Goal: Information Seeking & Learning: Check status

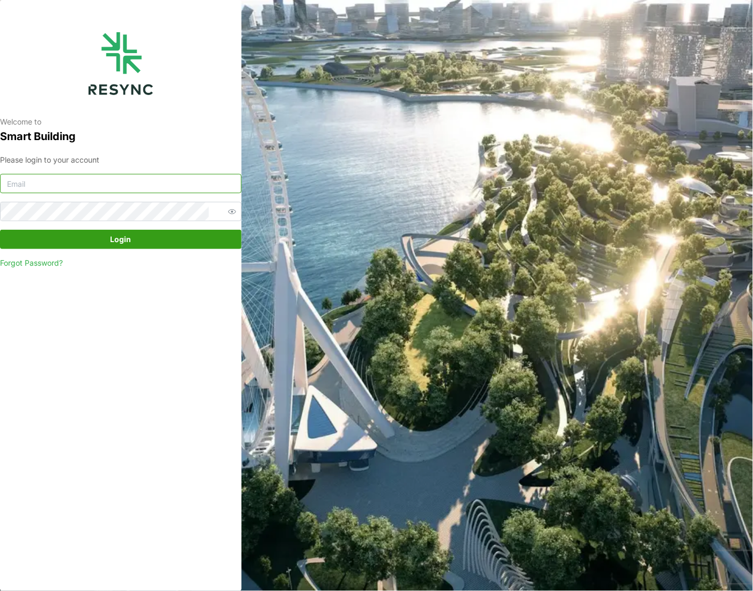
type input "[PERSON_NAME][EMAIL_ADDRESS][DOMAIN_NAME]"
drag, startPoint x: 110, startPoint y: 241, endPoint x: 111, endPoint y: 194, distance: 47.3
click at [111, 241] on span "Login" at bounding box center [121, 239] width 21 height 18
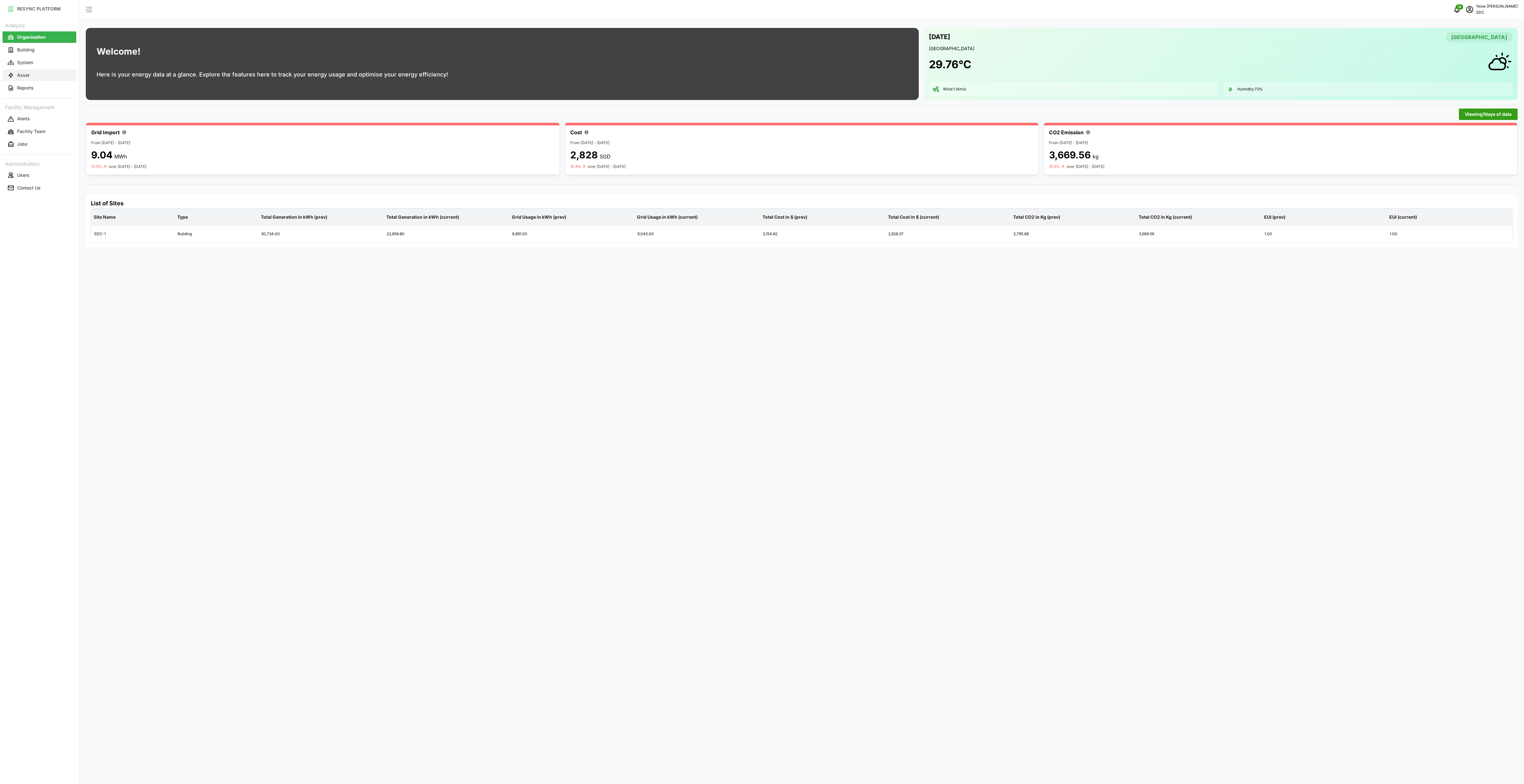
click at [24, 77] on p "Asset" at bounding box center [23, 75] width 12 height 7
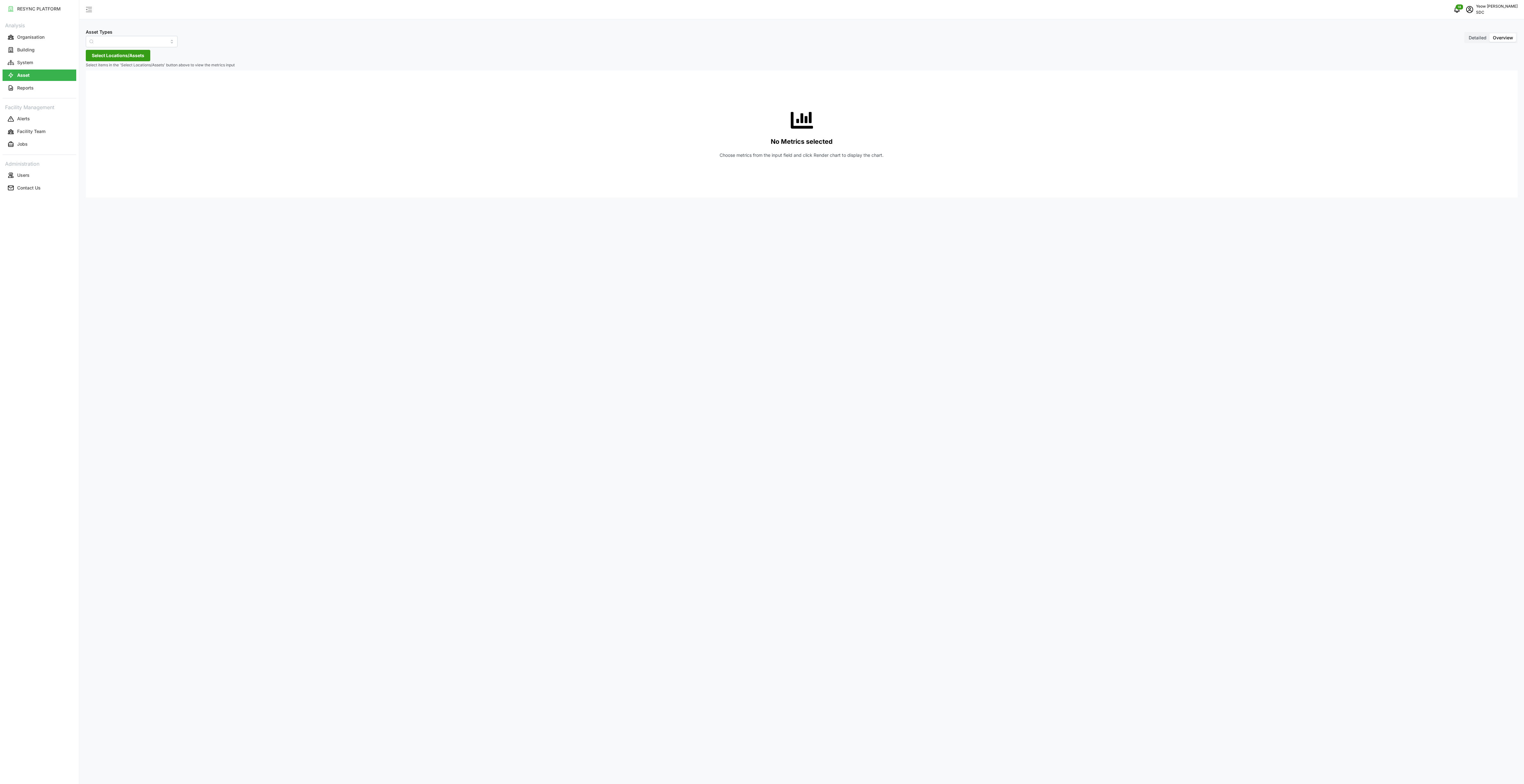
type input "AHU System"
click at [131, 43] on input "AHU System" at bounding box center [131, 41] width 92 height 11
click at [20, 63] on p "System" at bounding box center [25, 62] width 16 height 7
type input "SDC-1"
click at [177, 67] on input "[DATE] - [DATE]" at bounding box center [133, 66] width 95 height 11
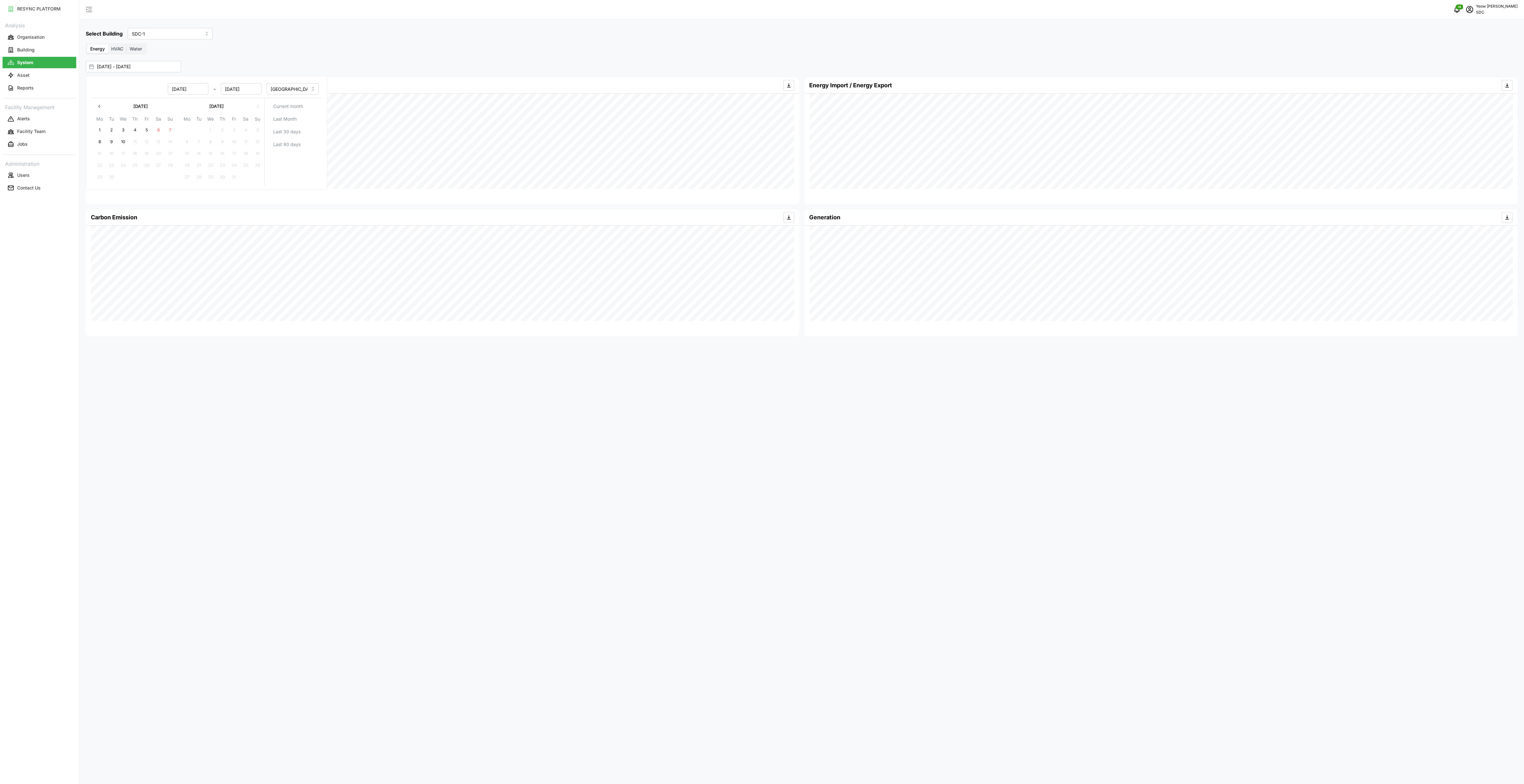
click at [169, 131] on button "7" at bounding box center [170, 130] width 11 height 11
type input "[DATE] - [DATE]"
type input "31 Jul 2025"
type input "07 Sep 2025"
click at [176, 88] on input "31 Jul 2025" at bounding box center [188, 89] width 41 height 11
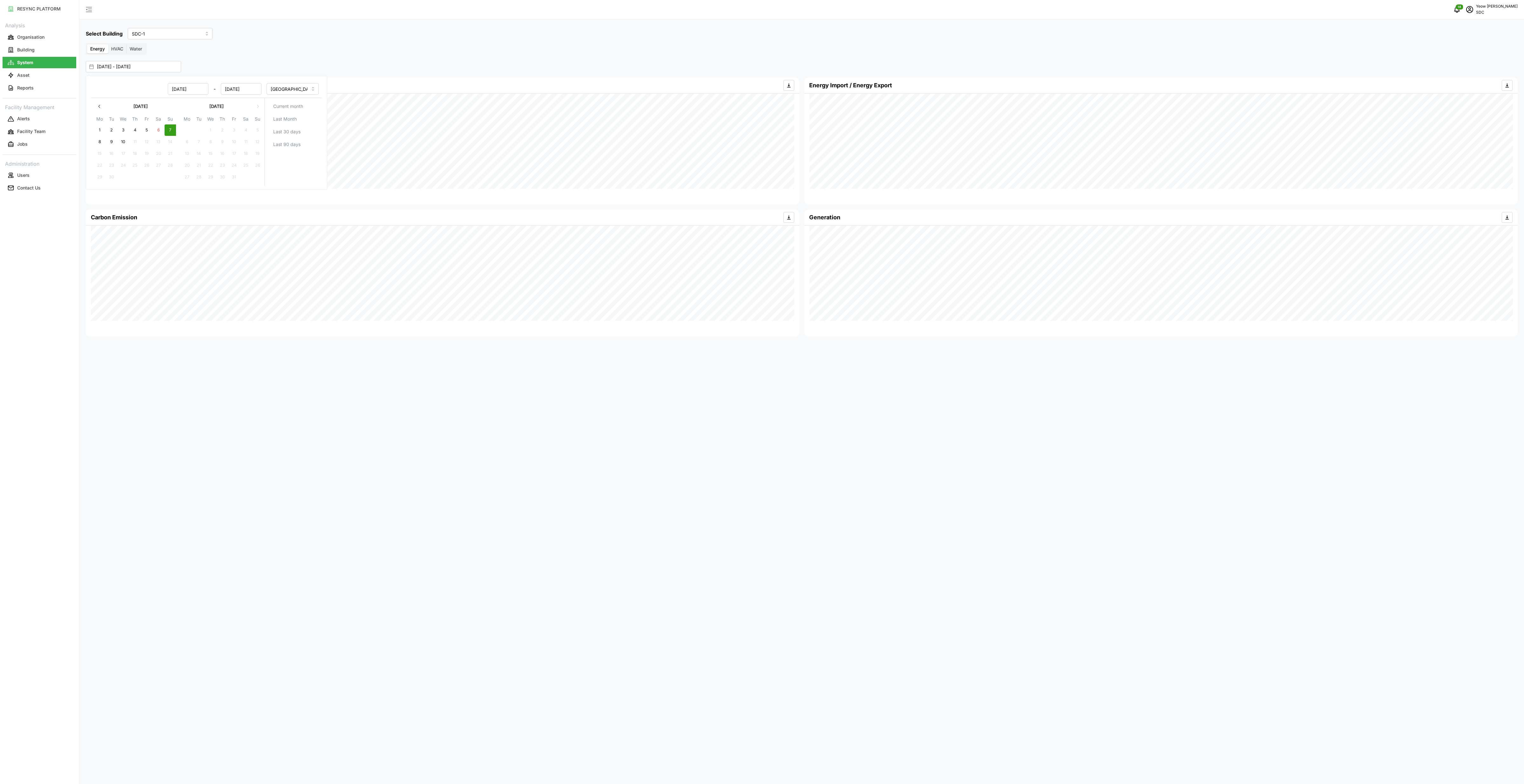
click at [170, 131] on button "7" at bounding box center [170, 130] width 11 height 11
type input "07 Sep 2025 - 07 Sep 2025"
type input "07 Sep 2025"
click at [438, 71] on div "07 Sep 2025 - 07 Sep 2025" at bounding box center [799, 66] width 1426 height 11
click at [438, 349] on div "Select Building SDC-1 Energy HVAC Water 07 Sep 2025 - 07 Sep 2025 Energy Consum…" at bounding box center [802, 392] width 1445 height 784
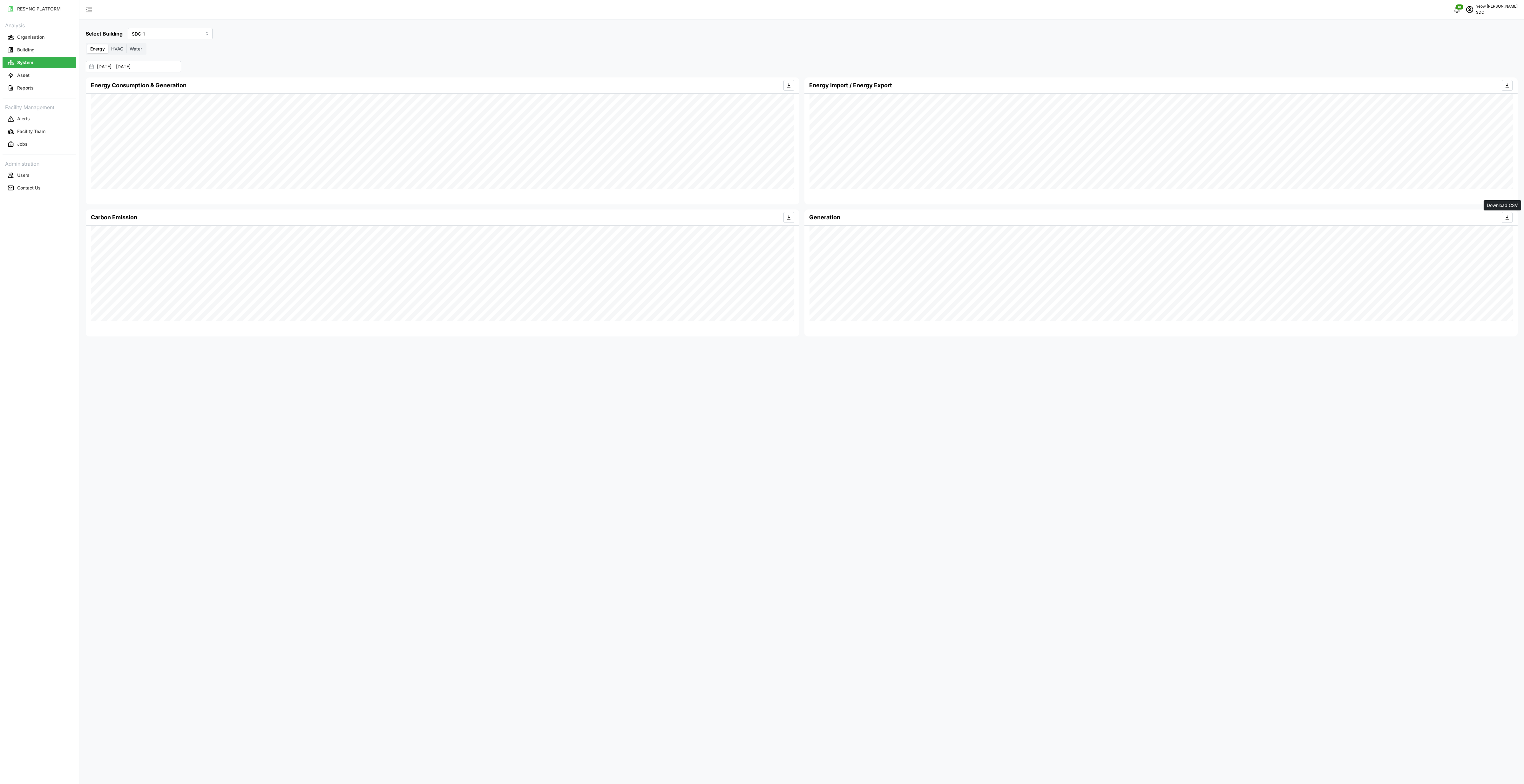
click at [438, 215] on icon "button" at bounding box center [1507, 218] width 5 height 5
click at [175, 69] on input "07 Sep 2025 - 07 Sep 2025" at bounding box center [133, 66] width 95 height 11
click at [201, 86] on input "07 Sep 2025" at bounding box center [188, 89] width 41 height 11
click at [98, 107] on icon "button" at bounding box center [99, 106] width 5 height 5
click at [233, 131] on button "1" at bounding box center [234, 130] width 11 height 11
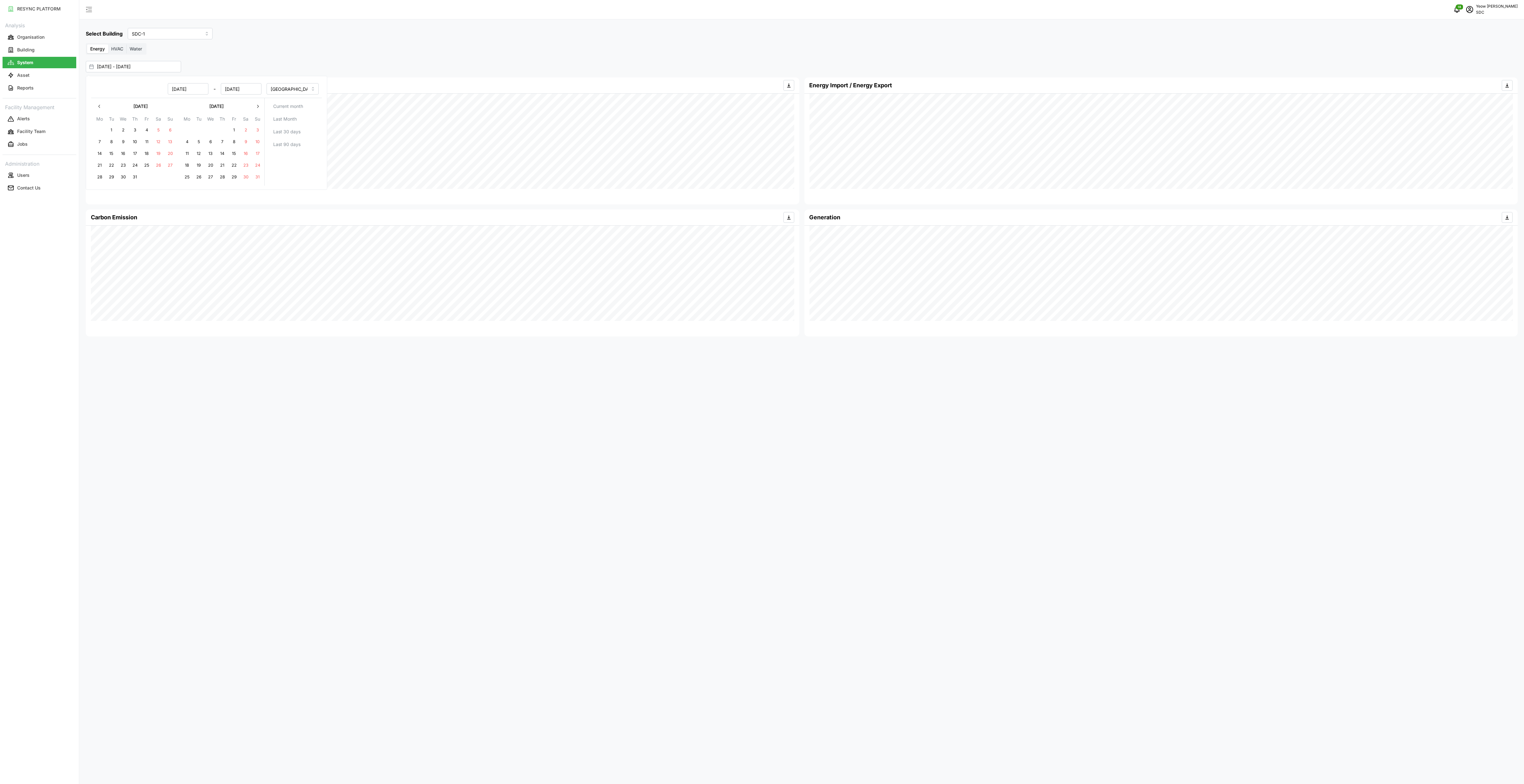
type input "01 Aug 2025 - 07 Sep 2025"
type input "01 Aug 2025"
click at [253, 92] on input "07 Sep 2025" at bounding box center [241, 89] width 41 height 11
click at [259, 180] on button "31" at bounding box center [257, 177] width 11 height 11
type input "01 Aug 2025 - 31 Aug 2025"
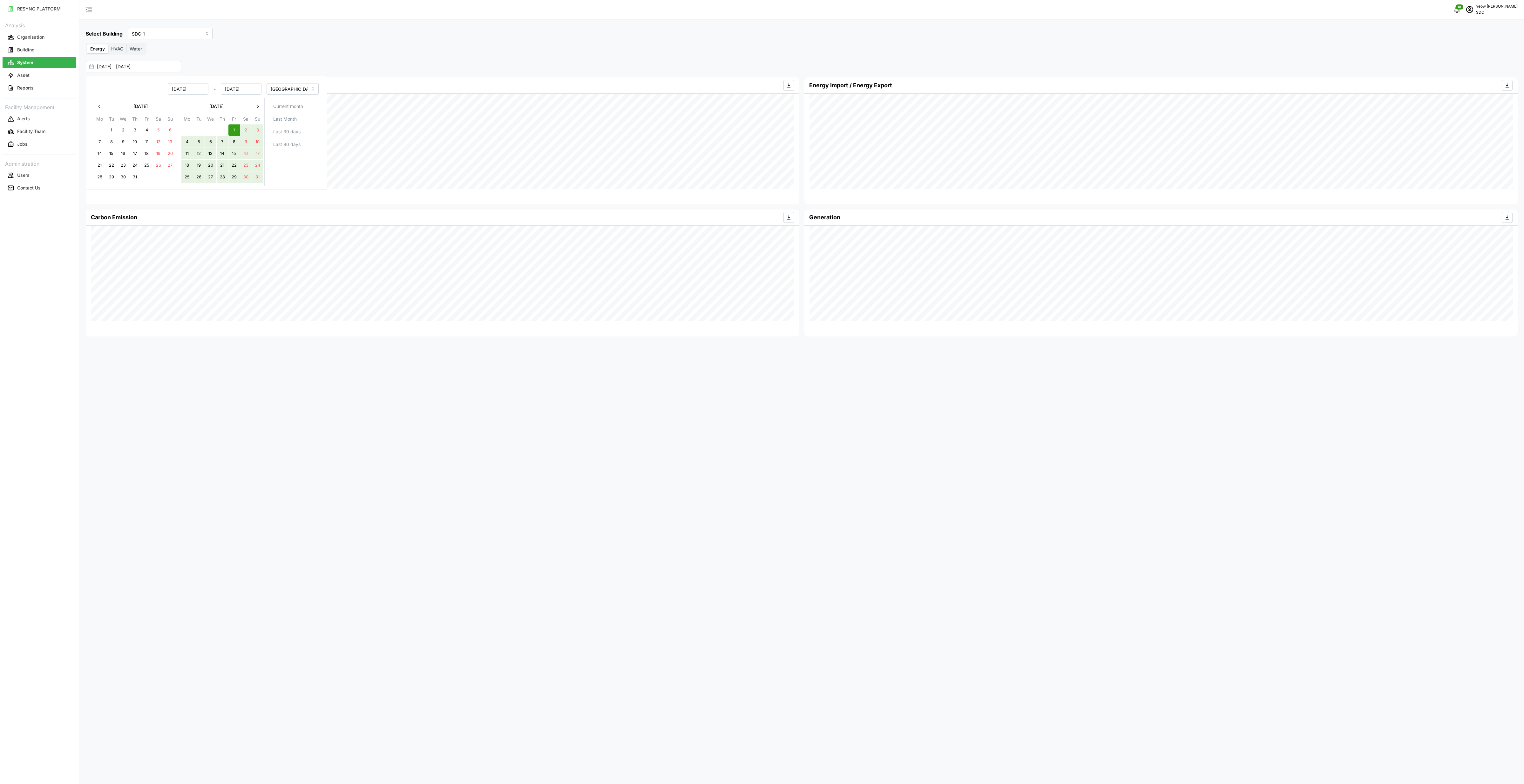
type input "31 Aug 2025"
click at [396, 57] on div "Select Building SDC-1 Energy HVAC Water 01 Aug 2025 - 31 Aug 2025 Energy Consum…" at bounding box center [802, 392] width 1445 height 784
